Goal: Task Accomplishment & Management: Complete application form

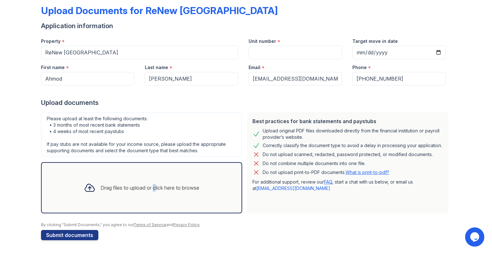
click at [150, 189] on div "Drag files to upload or click here to browse" at bounding box center [150, 188] width 99 height 8
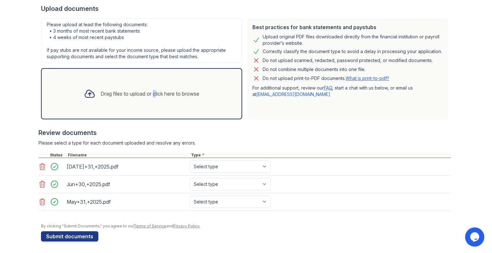
scroll to position [128, 0]
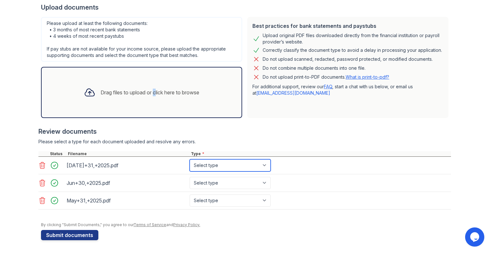
drag, startPoint x: 260, startPoint y: 168, endPoint x: 255, endPoint y: 171, distance: 5.8
click at [258, 168] on select "Select type Paystub Bank Statement Offer Letter Tax Documents Benefit Award Let…" at bounding box center [230, 165] width 81 height 12
select select "bank_statement"
click at [190, 159] on select "Select type Paystub Bank Statement Offer Letter Tax Documents Benefit Award Let…" at bounding box center [230, 165] width 81 height 12
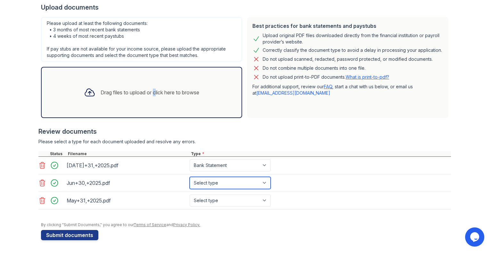
click at [225, 178] on select "Select type Paystub Bank Statement Offer Letter Tax Documents Benefit Award Let…" at bounding box center [230, 183] width 81 height 12
select select "bank_statement"
click at [190, 177] on select "Select type Paystub Bank Statement Offer Letter Tax Documents Benefit Award Let…" at bounding box center [230, 183] width 81 height 12
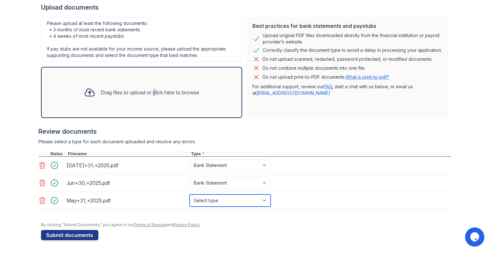
click at [208, 202] on select "Select type Paystub Bank Statement Offer Letter Tax Documents Benefit Award Let…" at bounding box center [230, 201] width 81 height 12
select select "bank_statement"
click at [190, 195] on select "Select type Paystub Bank Statement Offer Letter Tax Documents Benefit Award Let…" at bounding box center [230, 201] width 81 height 12
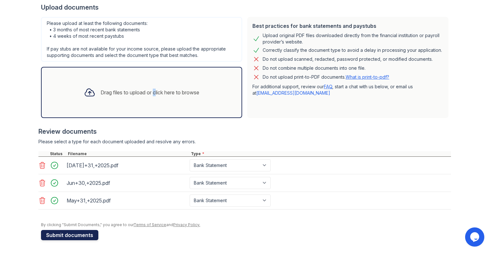
click at [75, 238] on button "Submit documents" at bounding box center [69, 235] width 57 height 10
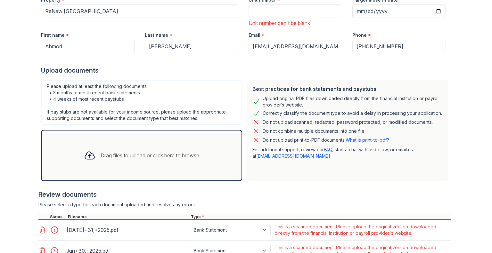
scroll to position [164, 0]
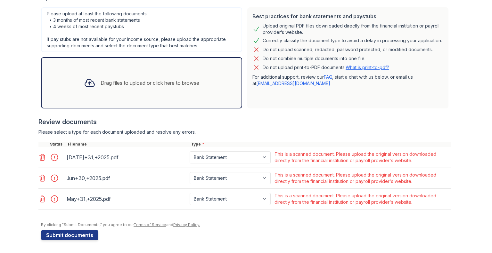
click at [39, 160] on icon at bounding box center [42, 158] width 8 height 8
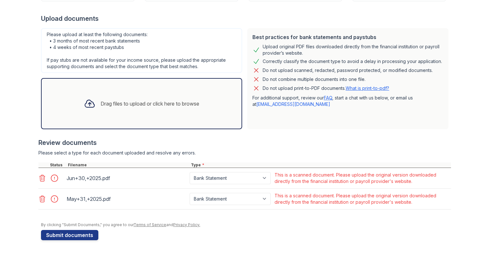
click at [40, 176] on icon at bounding box center [42, 179] width 8 height 8
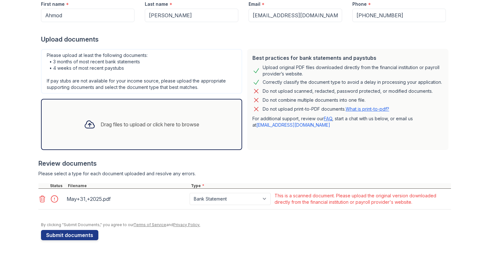
scroll to position [123, 0]
click at [42, 191] on div "May+31,+2025.pdf Paystub Bank Statement Offer Letter Tax Documents Benefit Awar…" at bounding box center [244, 199] width 412 height 21
click at [43, 193] on div at bounding box center [51, 198] width 27 height 15
click at [46, 204] on div at bounding box center [51, 198] width 27 height 15
click at [43, 201] on icon at bounding box center [42, 199] width 8 height 8
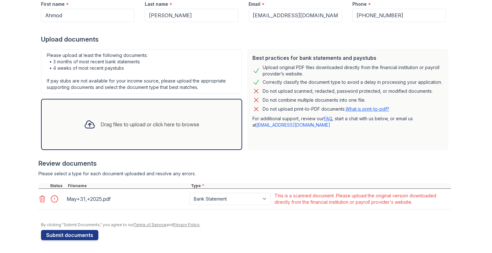
scroll to position [102, 0]
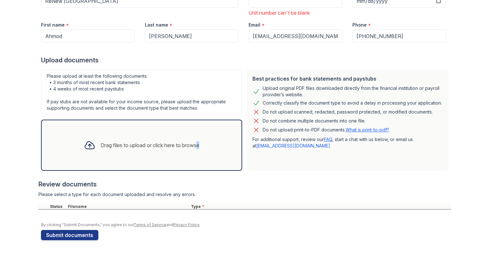
click at [194, 138] on div "Drag files to upload or click here to browse" at bounding box center [142, 145] width 126 height 22
click at [144, 140] on div "Drag files to upload or click here to browse" at bounding box center [142, 145] width 126 height 22
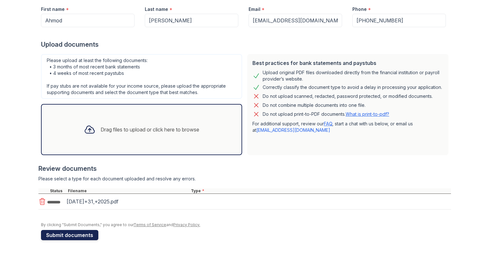
scroll to position [119, 0]
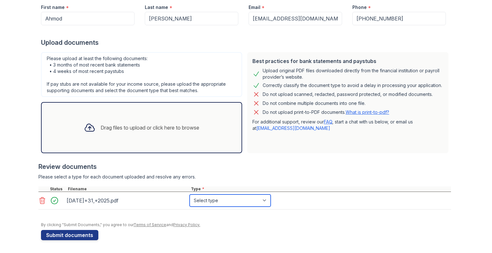
click at [220, 198] on select "Select type Paystub Bank Statement Offer Letter Tax Documents Benefit Award Let…" at bounding box center [230, 201] width 81 height 12
select select "bank_statement"
click at [190, 195] on select "Select type Paystub Bank Statement Offer Letter Tax Documents Benefit Award Let…" at bounding box center [230, 201] width 81 height 12
click at [180, 122] on div "Drag files to upload or click here to browse" at bounding box center [142, 128] width 126 height 22
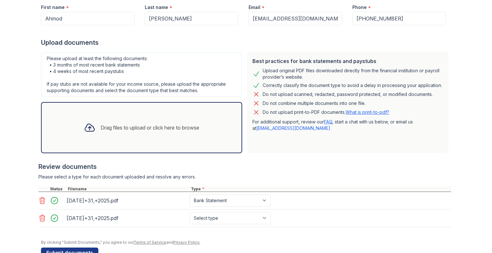
scroll to position [137, 0]
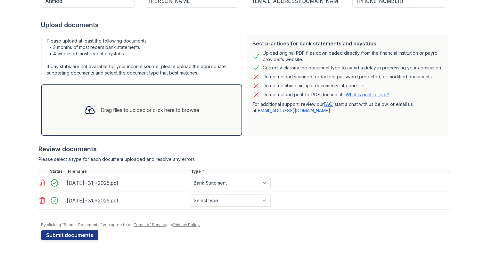
click at [38, 200] on icon at bounding box center [42, 201] width 8 height 8
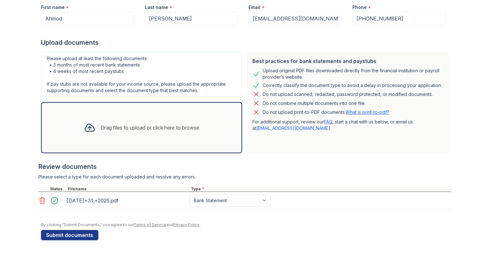
scroll to position [119, 0]
click at [67, 237] on button "Submit documents" at bounding box center [69, 235] width 57 height 10
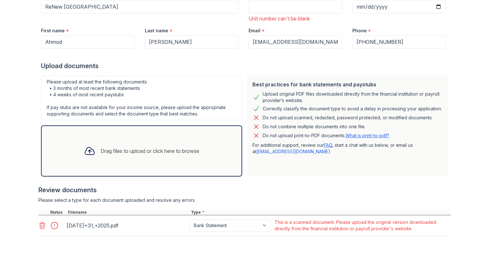
scroll to position [143, 0]
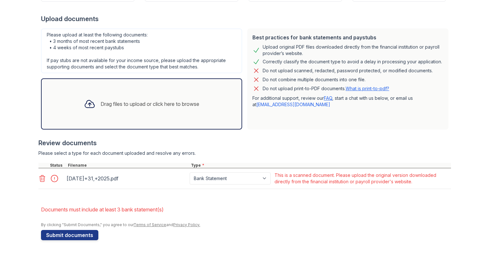
click at [170, 94] on div "Drag files to upload or click here to browse" at bounding box center [142, 104] width 126 height 22
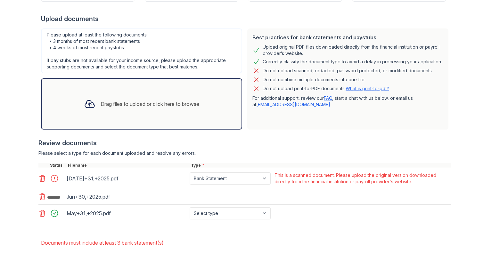
scroll to position [176, 0]
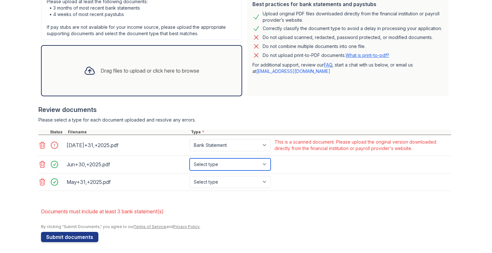
click at [233, 167] on select "Select type Paystub Bank Statement Offer Letter Tax Documents Benefit Award Let…" at bounding box center [230, 165] width 81 height 12
select select "bank_statement"
click at [190, 159] on select "Select type Paystub Bank Statement Offer Letter Tax Documents Benefit Award Let…" at bounding box center [230, 165] width 81 height 12
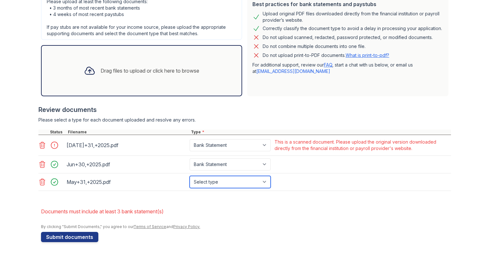
click at [219, 183] on select "Select type Paystub Bank Statement Offer Letter Tax Documents Benefit Award Let…" at bounding box center [230, 182] width 81 height 12
select select "bank_statement"
click at [190, 176] on select "Select type Paystub Bank Statement Offer Letter Tax Documents Benefit Award Let…" at bounding box center [230, 182] width 81 height 12
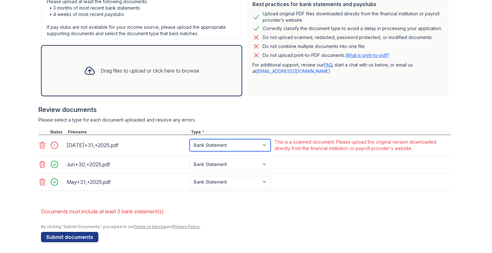
click at [214, 148] on select "Paystub Bank Statement Offer Letter Tax Documents Benefit Award Letter Investme…" at bounding box center [230, 145] width 81 height 12
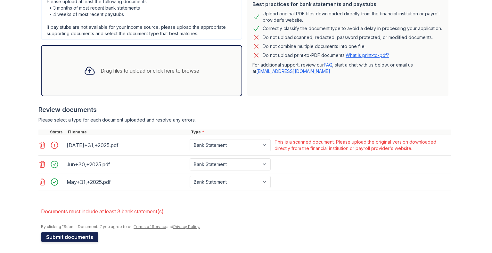
click at [74, 237] on button "Submit documents" at bounding box center [69, 237] width 57 height 10
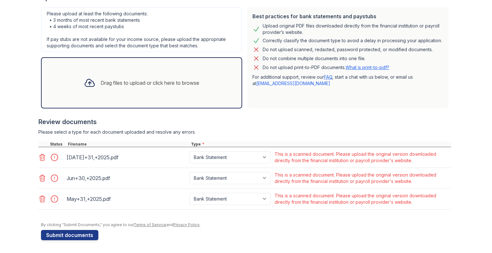
scroll to position [0, 0]
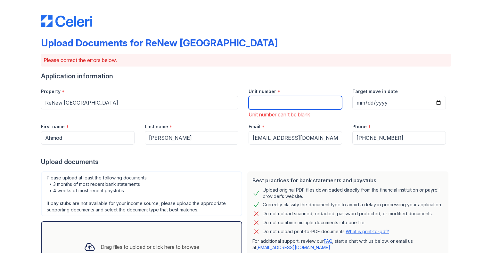
click at [269, 103] on input "Unit number" at bounding box center [295, 102] width 94 height 13
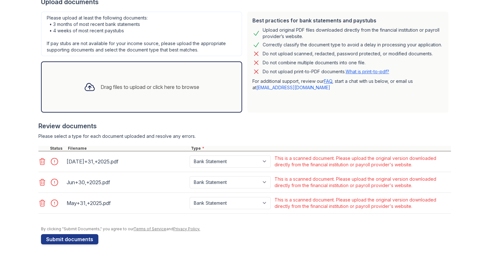
scroll to position [164, 0]
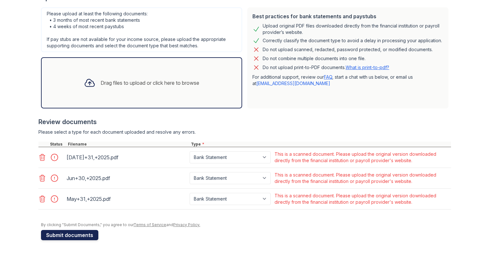
type input "203"
click at [72, 234] on button "Submit documents" at bounding box center [69, 235] width 57 height 10
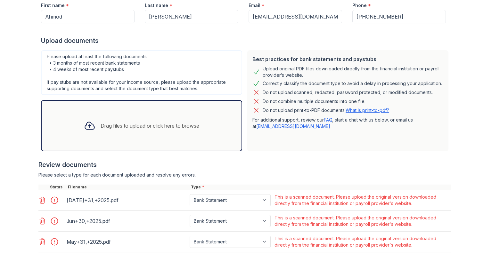
scroll to position [155, 0]
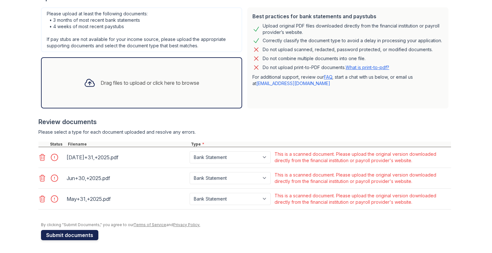
click at [70, 239] on button "Submit documents" at bounding box center [69, 235] width 57 height 10
click at [66, 234] on button "Submit documents" at bounding box center [69, 235] width 57 height 10
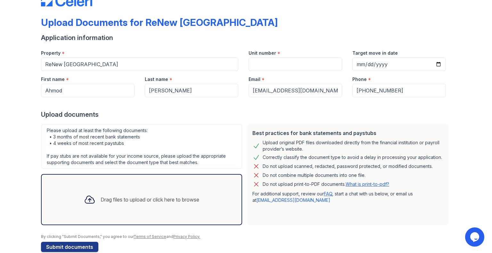
scroll to position [32, 0]
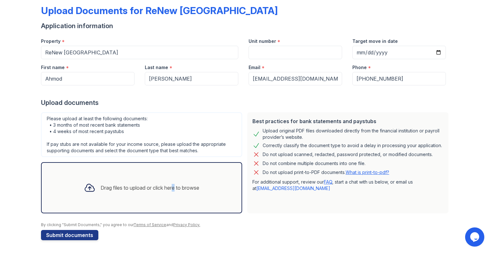
click at [169, 184] on div "Drag files to upload or click here to browse" at bounding box center [150, 188] width 99 height 8
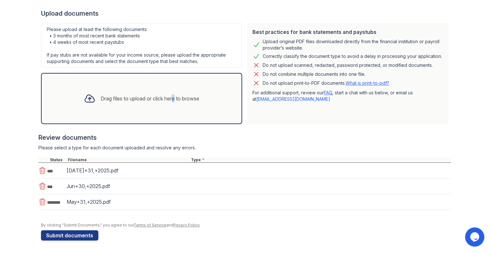
scroll to position [122, 0]
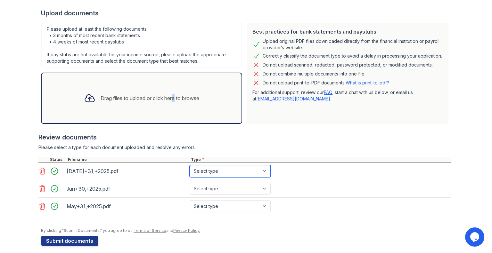
click at [247, 175] on select "Select type Paystub Bank Statement Offer Letter Tax Documents Benefit Award Let…" at bounding box center [230, 171] width 81 height 12
select select "bank_statement"
click at [190, 165] on select "Select type Paystub Bank Statement Offer Letter Tax Documents Benefit Award Let…" at bounding box center [230, 171] width 81 height 12
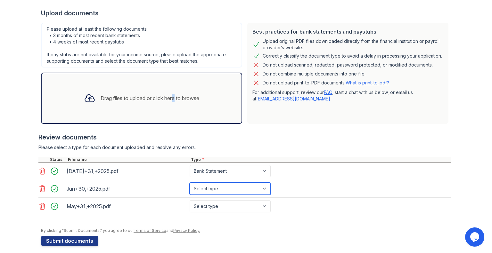
click at [242, 183] on select "Select type Paystub Bank Statement Offer Letter Tax Documents Benefit Award Let…" at bounding box center [230, 189] width 81 height 12
select select "bank_statement"
click at [190, 183] on select "Select type Paystub Bank Statement Offer Letter Tax Documents Benefit Award Let…" at bounding box center [230, 189] width 81 height 12
drag, startPoint x: 241, startPoint y: 213, endPoint x: 243, endPoint y: 207, distance: 5.8
click at [241, 212] on div "May+31,+2025.pdf Select type Paystub Bank Statement Offer Letter Tax Documents …" at bounding box center [244, 207] width 412 height 18
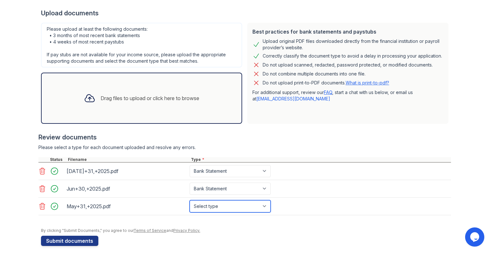
drag, startPoint x: 243, startPoint y: 207, endPoint x: 243, endPoint y: 202, distance: 5.5
click at [243, 207] on select "Select type Paystub Bank Statement Offer Letter Tax Documents Benefit Award Let…" at bounding box center [230, 206] width 81 height 12
select select "bank_statement"
click at [190, 200] on select "Select type Paystub Bank Statement Offer Letter Tax Documents Benefit Award Let…" at bounding box center [230, 206] width 81 height 12
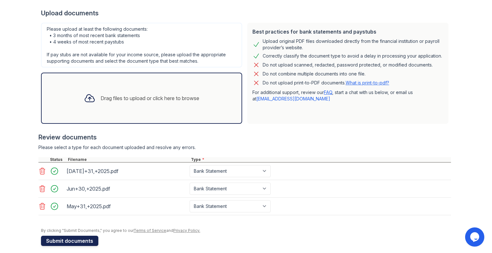
drag, startPoint x: 80, startPoint y: 239, endPoint x: 83, endPoint y: 236, distance: 4.1
click at [80, 239] on button "Submit documents" at bounding box center [69, 241] width 57 height 10
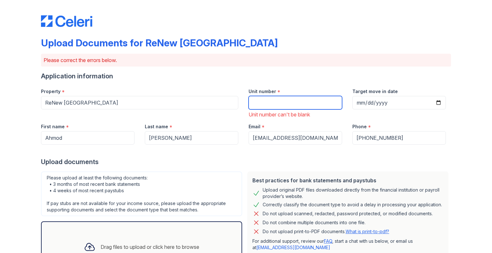
click at [290, 104] on input "Unit number" at bounding box center [295, 102] width 94 height 13
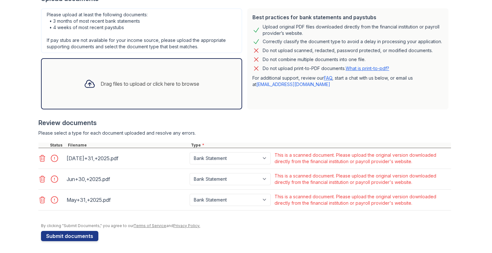
scroll to position [164, 0]
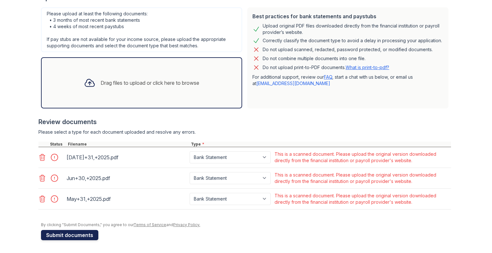
type input "203"
click at [70, 240] on button "Submit documents" at bounding box center [69, 235] width 57 height 10
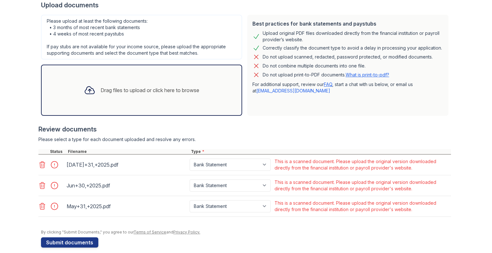
scroll to position [155, 0]
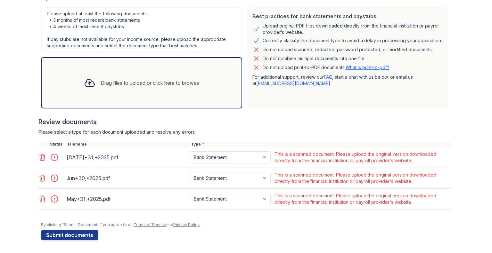
click at [89, 228] on form "Application information Property * ReNew Woodland Ranch South Unit number * 203…" at bounding box center [246, 78] width 410 height 324
click at [82, 236] on button "Submit documents" at bounding box center [69, 235] width 57 height 10
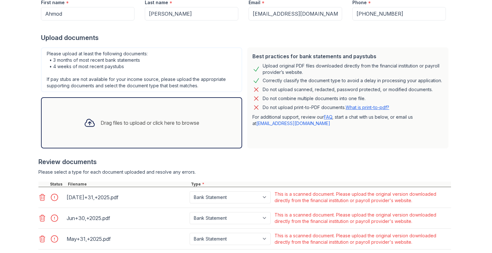
scroll to position [128, 0]
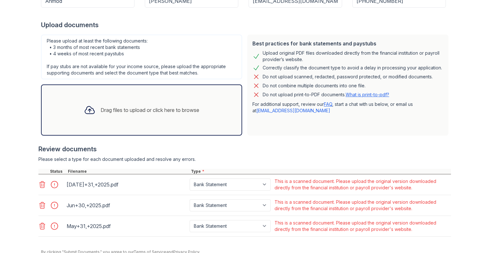
click at [53, 184] on div at bounding box center [56, 184] width 18 height 9
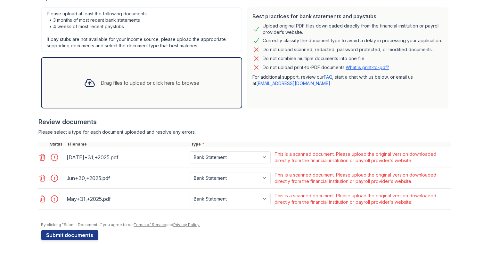
click at [40, 160] on icon at bounding box center [42, 157] width 5 height 6
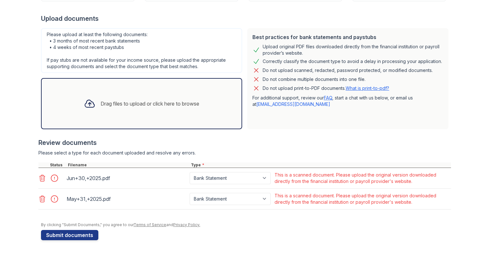
scroll to position [134, 0]
click at [119, 113] on div "Drag files to upload or click here to browse" at bounding box center [142, 104] width 126 height 22
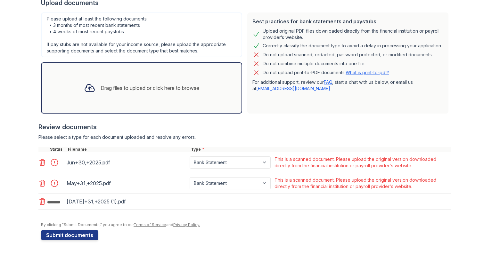
scroll to position [152, 0]
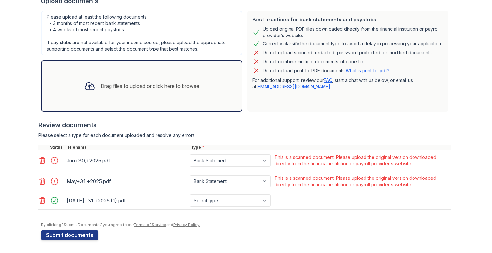
click at [53, 159] on div at bounding box center [56, 160] width 18 height 9
click at [38, 159] on icon at bounding box center [42, 161] width 8 height 8
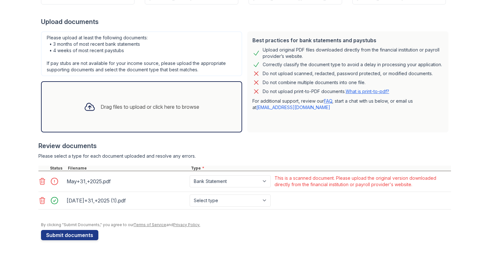
scroll to position [131, 0]
click at [86, 110] on icon at bounding box center [89, 106] width 9 height 7
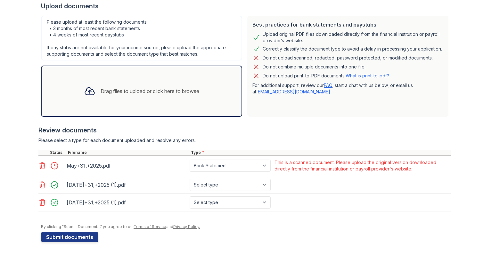
scroll to position [149, 0]
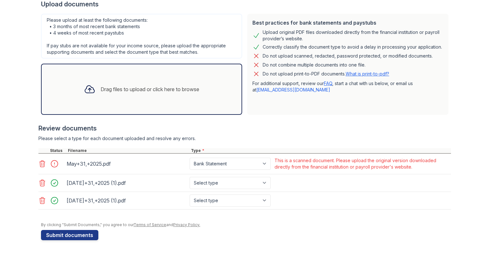
click at [40, 201] on icon at bounding box center [42, 201] width 8 height 8
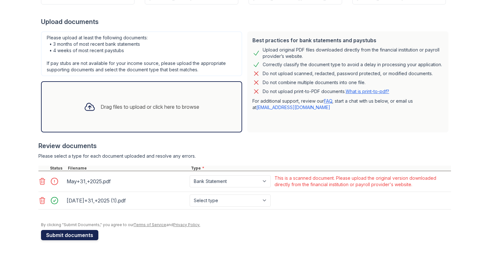
click at [82, 230] on button "Submit documents" at bounding box center [69, 235] width 57 height 10
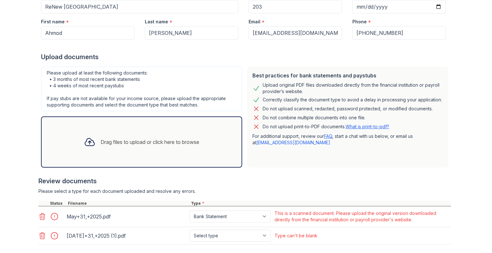
scroll to position [152, 0]
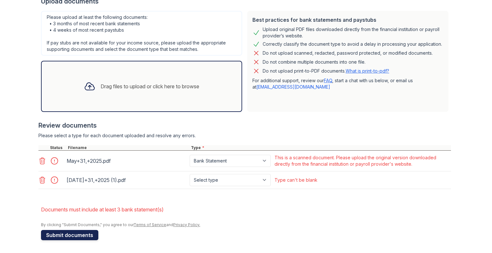
click at [79, 232] on button "Submit documents" at bounding box center [69, 235] width 57 height 10
click at [121, 81] on div "Drag files to upload or click here to browse" at bounding box center [142, 87] width 126 height 22
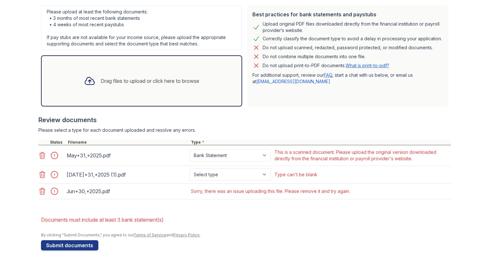
scroll to position [167, 0]
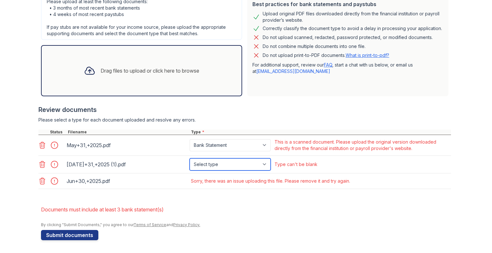
click at [238, 159] on select "Select type Paystub Bank Statement Offer Letter Tax Documents Benefit Award Let…" at bounding box center [230, 165] width 81 height 12
select select "bank_statement"
click at [190, 159] on select "Select type Paystub Bank Statement Offer Letter Tax Documents Benefit Award Let…" at bounding box center [230, 165] width 81 height 12
click at [229, 177] on div "Sorry, there was an issue uploading this file. Please remove it and try again." at bounding box center [270, 181] width 159 height 10
click at [237, 181] on div "Sorry, there was an issue uploading this file. Please remove it and try again." at bounding box center [270, 181] width 159 height 6
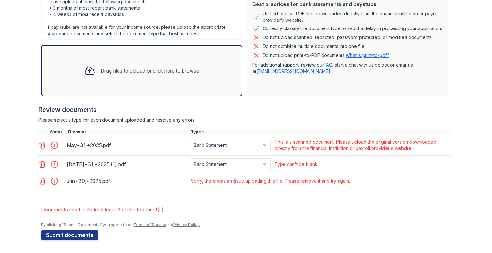
click at [233, 182] on div "Sorry, there was an issue uploading this file. Please remove it and try again." at bounding box center [270, 181] width 159 height 6
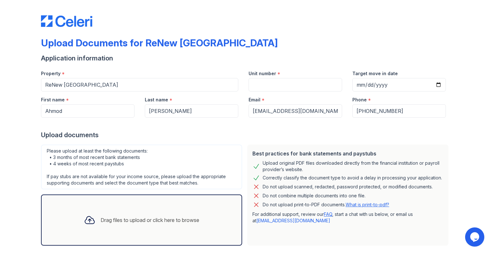
scroll to position [32, 0]
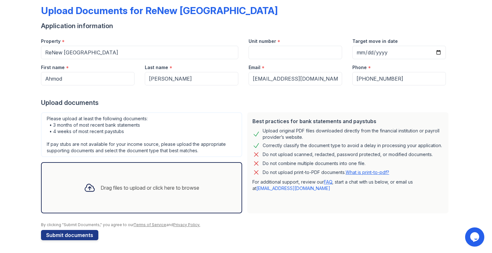
click at [156, 176] on div "Drag files to upload or click here to browse" at bounding box center [141, 187] width 201 height 51
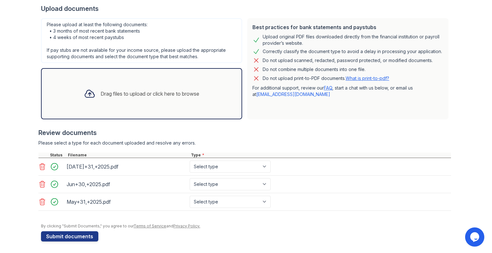
scroll to position [128, 0]
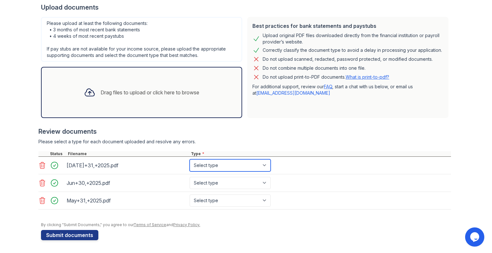
click at [225, 170] on select "Select type Paystub Bank Statement Offer Letter Tax Documents Benefit Award Let…" at bounding box center [230, 165] width 81 height 12
select select "bank_statement"
click at [190, 159] on select "Select type Paystub Bank Statement Offer Letter Tax Documents Benefit Award Let…" at bounding box center [230, 165] width 81 height 12
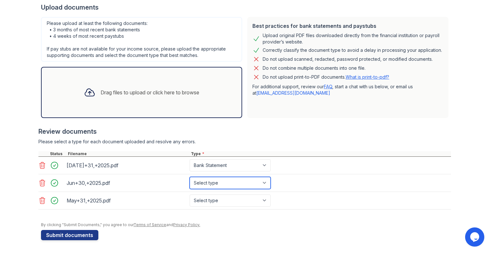
click at [223, 183] on select "Select type Paystub Bank Statement Offer Letter Tax Documents Benefit Award Let…" at bounding box center [230, 183] width 81 height 12
select select "bank_statement"
click at [190, 177] on select "Select type Paystub Bank Statement Offer Letter Tax Documents Benefit Award Let…" at bounding box center [230, 183] width 81 height 12
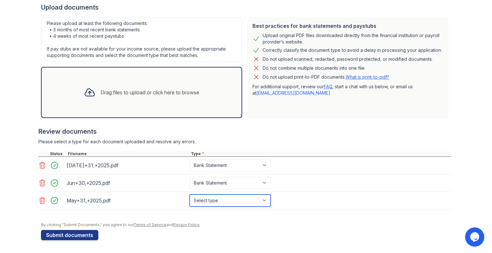
click at [226, 197] on select "Select type Paystub Bank Statement Offer Letter Tax Documents Benefit Award Let…" at bounding box center [230, 201] width 81 height 12
select select "bank_statement"
click at [190, 195] on select "Select type Paystub Bank Statement Offer Letter Tax Documents Benefit Award Let…" at bounding box center [230, 201] width 81 height 12
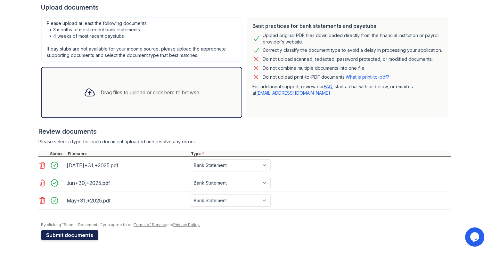
click at [74, 231] on button "Submit documents" at bounding box center [69, 235] width 57 height 10
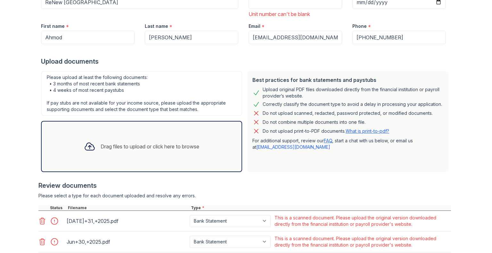
scroll to position [164, 0]
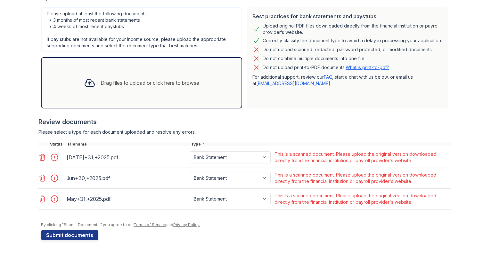
click at [36, 156] on div "Upload Documents for ReNew [GEOGRAPHIC_DATA] Please correct the errors below. A…" at bounding box center [245, 45] width 471 height 418
click at [41, 157] on icon at bounding box center [42, 158] width 8 height 8
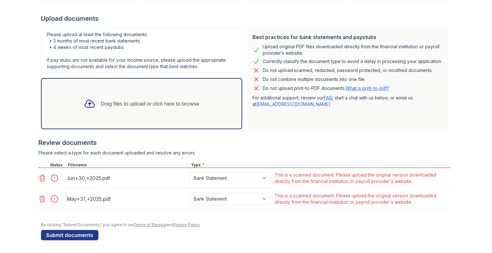
click at [43, 183] on div at bounding box center [51, 178] width 27 height 15
click at [43, 179] on icon at bounding box center [42, 179] width 8 height 8
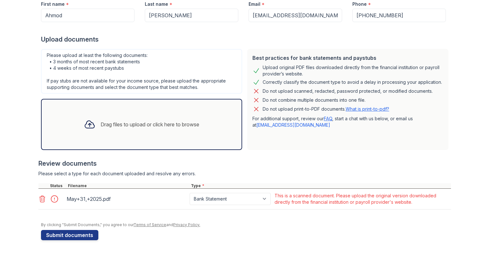
drag, startPoint x: 40, startPoint y: 197, endPoint x: 44, endPoint y: 192, distance: 6.4
click at [40, 197] on icon at bounding box center [42, 199] width 8 height 8
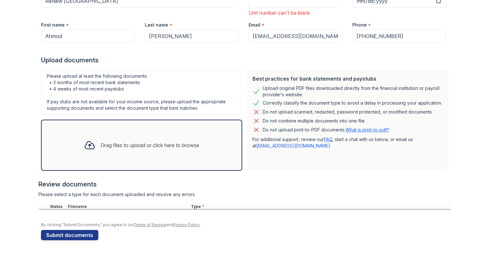
click at [78, 132] on div "Drag files to upload or click here to browse" at bounding box center [141, 145] width 201 height 51
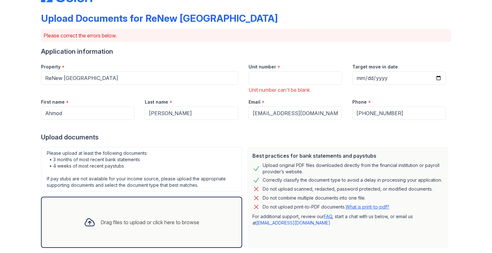
scroll to position [6, 0]
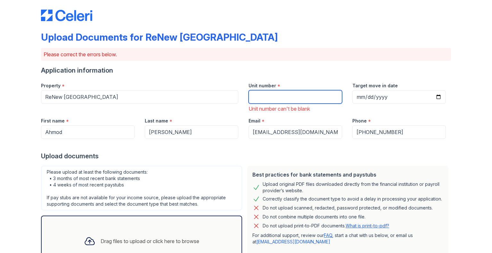
click at [271, 96] on input "Unit number" at bounding box center [295, 96] width 94 height 13
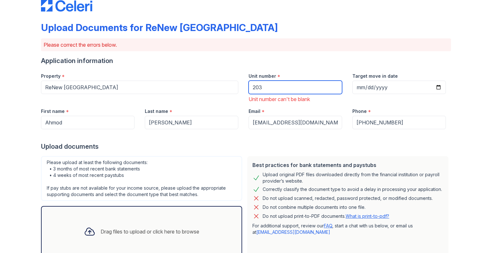
scroll to position [38, 0]
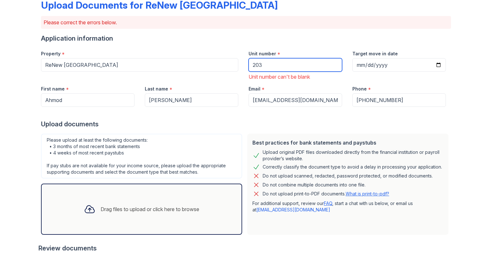
type input "203"
click at [243, 125] on div "Upload documents" at bounding box center [246, 124] width 410 height 9
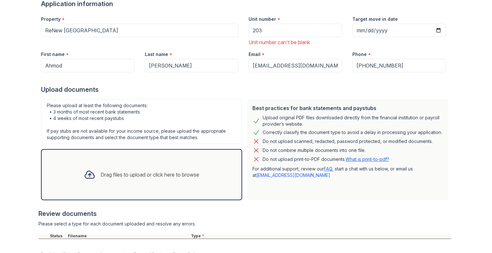
scroll to position [102, 0]
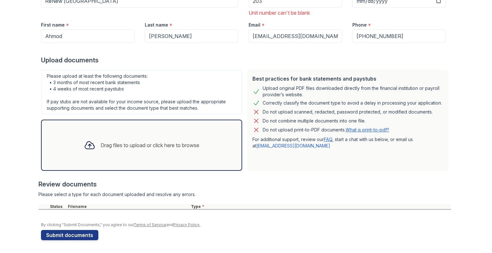
click at [169, 147] on div "Drag files to upload or click here to browse" at bounding box center [150, 146] width 99 height 8
click at [182, 151] on div "Drag files to upload or click here to browse" at bounding box center [142, 145] width 126 height 22
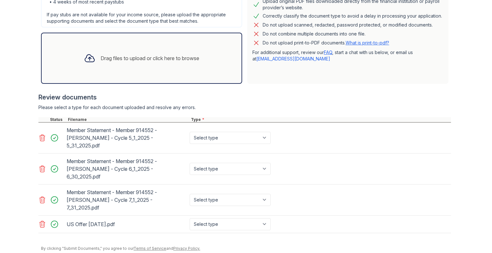
scroll to position [190, 0]
click at [243, 131] on select "Select type Paystub Bank Statement Offer Letter Tax Documents Benefit Award Let…" at bounding box center [230, 137] width 81 height 12
select select "bank_statement"
click at [190, 131] on select "Select type Paystub Bank Statement Offer Letter Tax Documents Benefit Award Let…" at bounding box center [230, 137] width 81 height 12
click at [227, 133] on select "Select type Paystub Bank Statement Offer Letter Tax Documents Benefit Award Let…" at bounding box center [230, 137] width 81 height 12
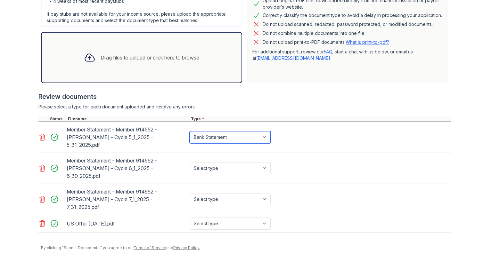
click at [190, 131] on select "Select type Paystub Bank Statement Offer Letter Tax Documents Benefit Award Let…" at bounding box center [230, 137] width 81 height 12
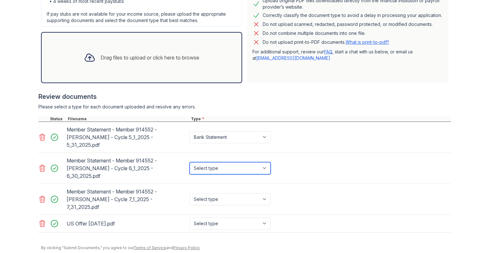
click at [231, 162] on select "Select type Paystub Bank Statement Offer Letter Tax Documents Benefit Award Let…" at bounding box center [230, 168] width 81 height 12
select select "bank_statement"
click at [190, 162] on select "Select type Paystub Bank Statement Offer Letter Tax Documents Benefit Award Let…" at bounding box center [230, 168] width 81 height 12
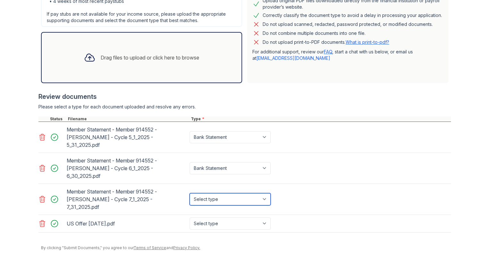
click at [223, 193] on select "Select type Paystub Bank Statement Offer Letter Tax Documents Benefit Award Let…" at bounding box center [230, 199] width 81 height 12
select select "bank_statement"
click at [190, 193] on select "Select type Paystub Bank Statement Offer Letter Tax Documents Benefit Award Let…" at bounding box center [230, 199] width 81 height 12
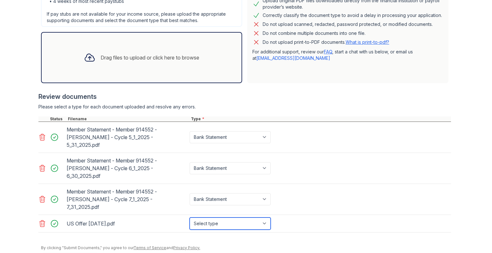
click at [221, 218] on select "Select type Paystub Bank Statement Offer Letter Tax Documents Benefit Award Let…" at bounding box center [230, 224] width 81 height 12
select select "offer_letter"
click at [190, 218] on select "Select type Paystub Bank Statement Offer Letter Tax Documents Benefit Award Let…" at bounding box center [230, 224] width 81 height 12
click at [73, 253] on button "Submit documents" at bounding box center [69, 258] width 57 height 10
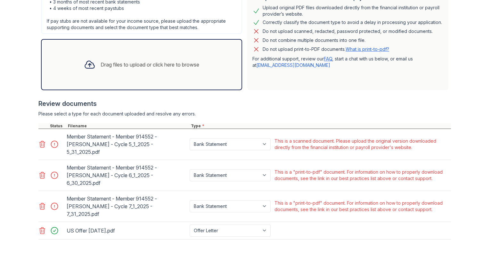
scroll to position [181, 0]
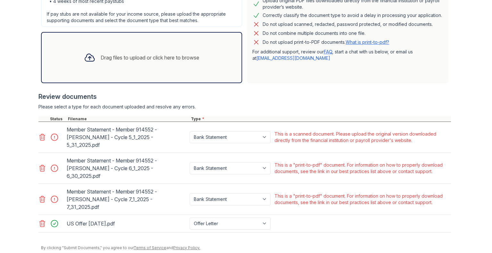
drag, startPoint x: 42, startPoint y: 202, endPoint x: 41, endPoint y: 199, distance: 3.2
click at [42, 220] on icon at bounding box center [42, 224] width 8 height 8
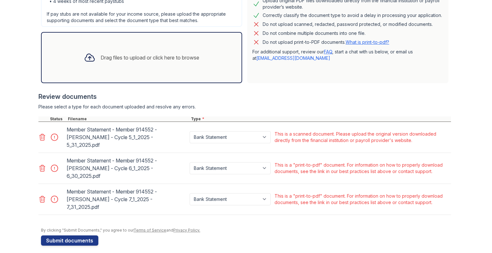
scroll to position [163, 0]
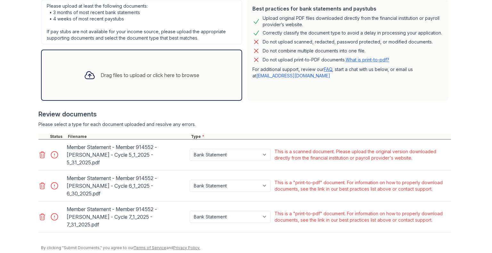
click at [36, 198] on div "Upload Documents for ReNew [GEOGRAPHIC_DATA] Please correct the errors below. A…" at bounding box center [245, 56] width 471 height 439
click at [38, 213] on icon at bounding box center [42, 217] width 8 height 8
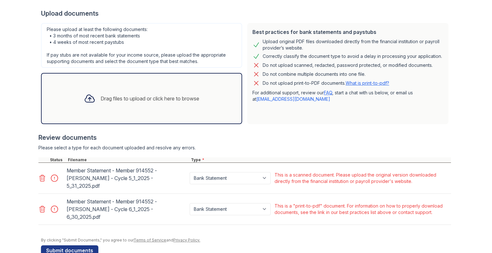
click at [40, 203] on div at bounding box center [51, 210] width 27 height 26
click at [39, 206] on icon at bounding box center [42, 210] width 8 height 8
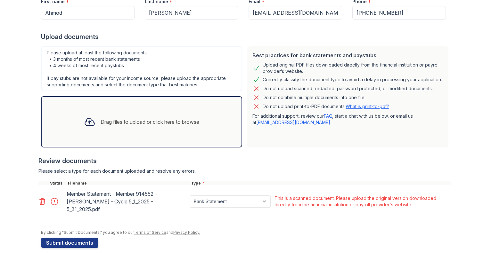
click at [38, 200] on icon at bounding box center [42, 202] width 8 height 8
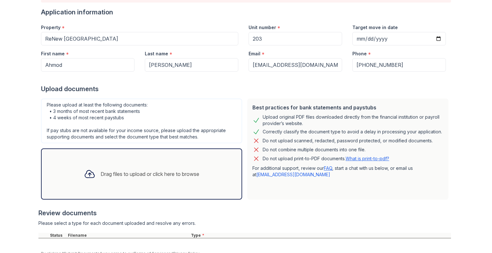
scroll to position [93, 0]
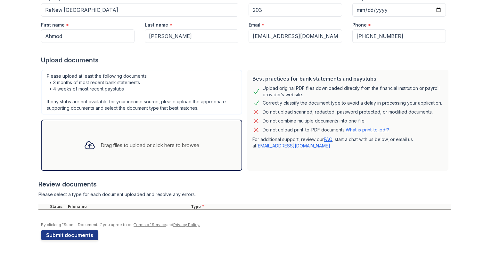
click at [264, 145] on link "[EMAIL_ADDRESS][DOMAIN_NAME]" at bounding box center [293, 145] width 74 height 5
click at [136, 63] on div "Upload documents" at bounding box center [246, 60] width 410 height 9
click at [263, 145] on link "[EMAIL_ADDRESS][DOMAIN_NAME]" at bounding box center [293, 145] width 74 height 5
drag, startPoint x: 315, startPoint y: 148, endPoint x: 232, endPoint y: 92, distance: 99.9
click at [230, 119] on div "Best practices for bank statements and paystubs Upload original PDF files downl…" at bounding box center [244, 120] width 412 height 106
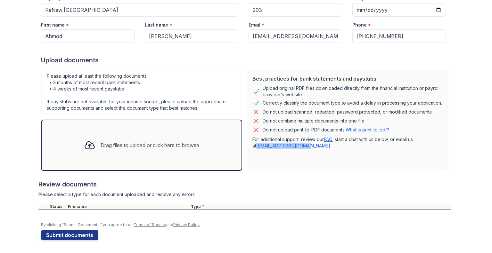
click at [304, 148] on p "For additional support, review our FAQ , start a chat with us below, or email u…" at bounding box center [347, 142] width 191 height 13
click at [301, 146] on p "For additional support, review our FAQ , start a chat with us below, or email u…" at bounding box center [347, 142] width 191 height 13
drag, startPoint x: 301, startPoint y: 145, endPoint x: 246, endPoint y: 145, distance: 55.1
click at [247, 145] on div "Best practices for bank statements and paystubs Upload original PDF files downl…" at bounding box center [347, 120] width 201 height 101
copy link "[EMAIL_ADDRESS][DOMAIN_NAME]"
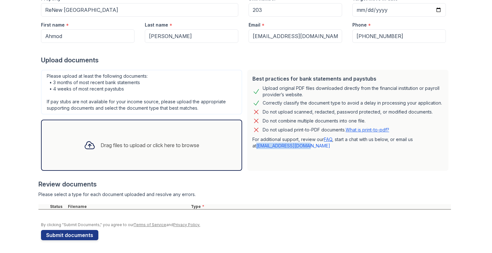
click at [302, 145] on p "For additional support, review our FAQ , start a chat with us below, or email u…" at bounding box center [347, 142] width 191 height 13
click at [301, 146] on p "For additional support, review our FAQ , start a chat with us below, or email u…" at bounding box center [347, 142] width 191 height 13
drag, startPoint x: 302, startPoint y: 146, endPoint x: 258, endPoint y: 149, distance: 43.6
click at [259, 150] on div "Best practices for bank statements and paystubs Upload original PDF files downl…" at bounding box center [347, 120] width 201 height 101
